Goal: Information Seeking & Learning: Learn about a topic

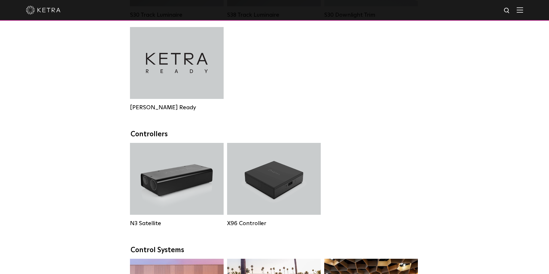
scroll to position [490, 0]
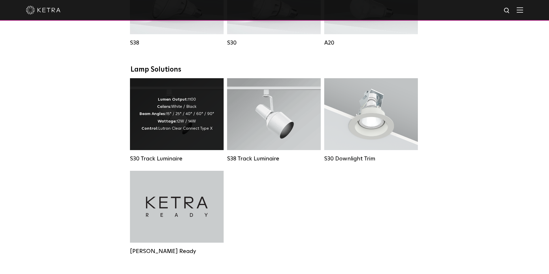
click at [164, 109] on strong "Colors:" at bounding box center [164, 107] width 14 height 4
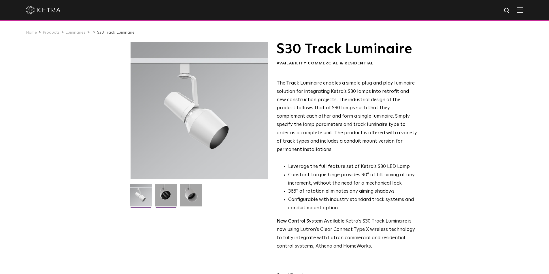
click at [171, 196] on img at bounding box center [166, 198] width 22 height 26
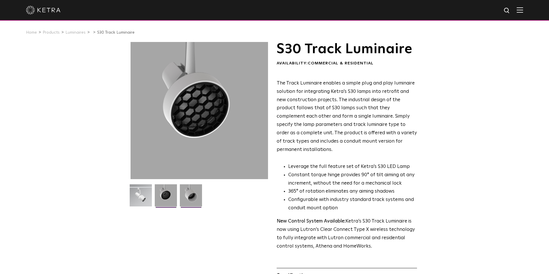
click at [197, 198] on img at bounding box center [191, 198] width 22 height 26
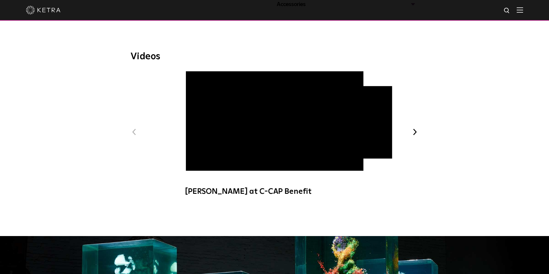
scroll to position [158, 0]
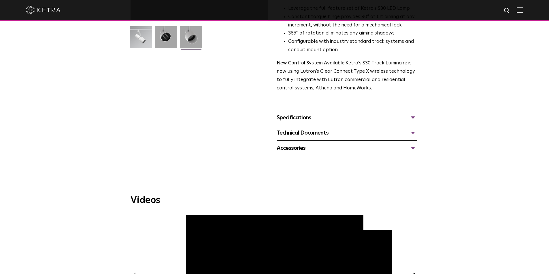
click at [361, 144] on div "Accessories" at bounding box center [346, 148] width 140 height 9
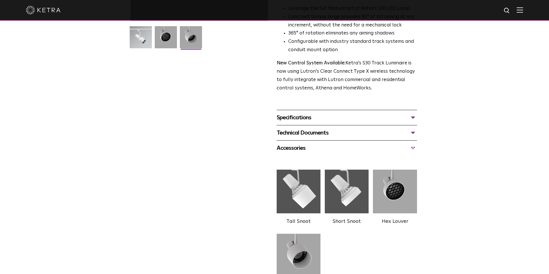
click at [378, 128] on div "Technical Documents" at bounding box center [346, 132] width 140 height 9
